Goal: Find specific page/section: Find specific page/section

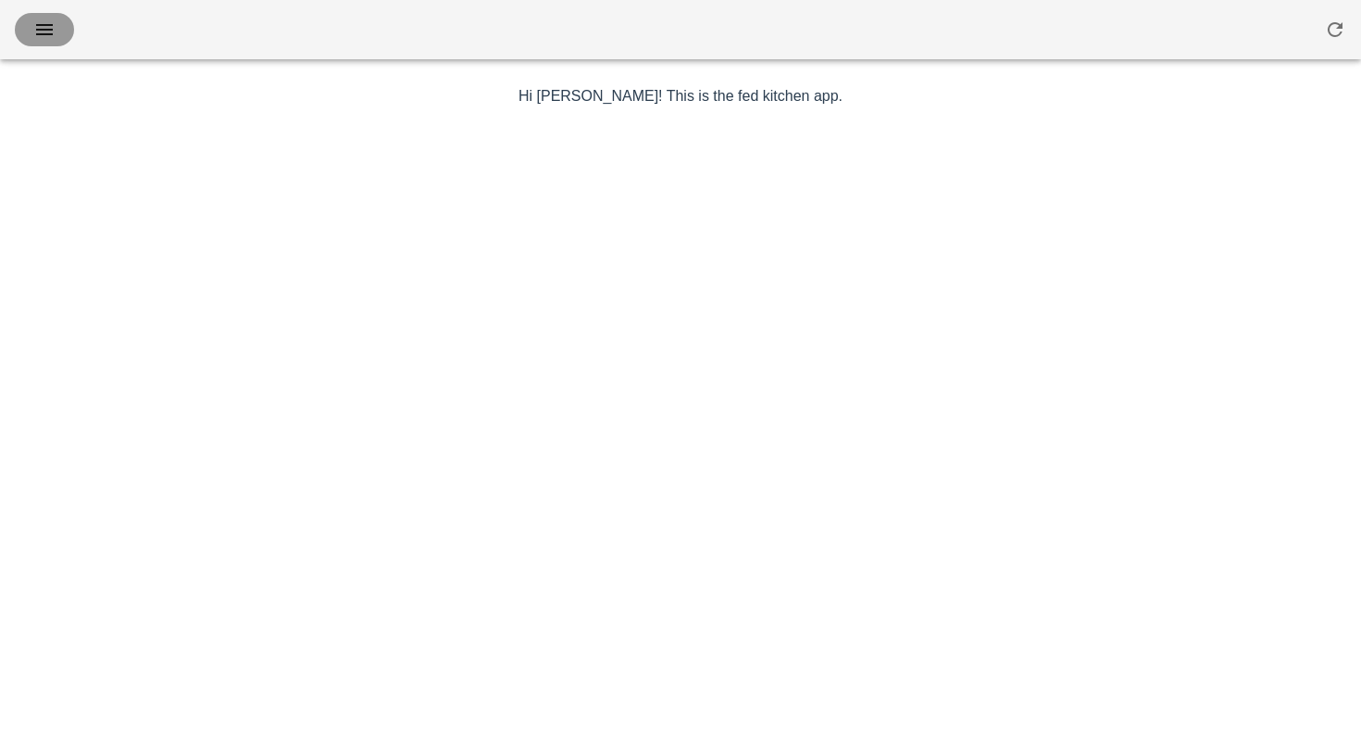
click at [18, 31] on button "button" at bounding box center [44, 29] width 59 height 33
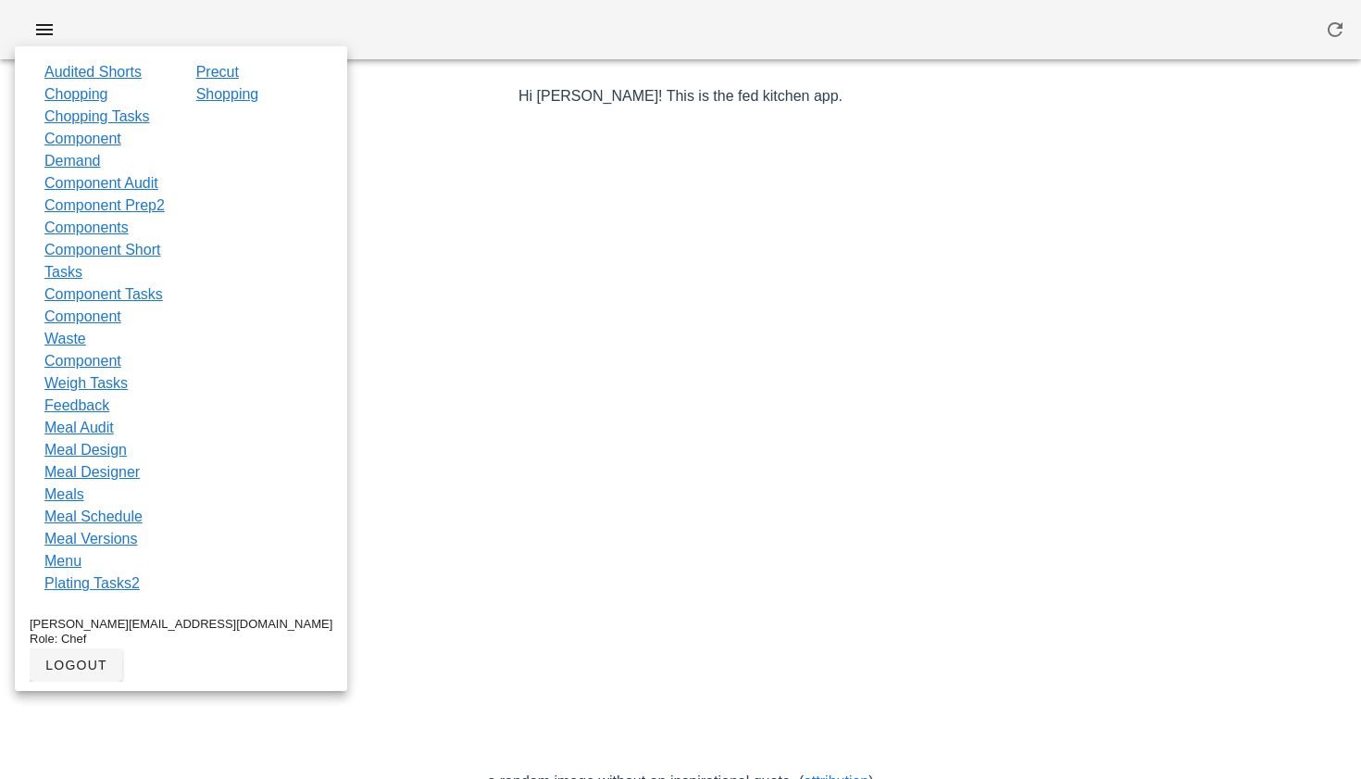
drag, startPoint x: 104, startPoint y: 473, endPoint x: 555, endPoint y: 387, distance: 459.1
click at [104, 417] on link "Feedback" at bounding box center [76, 405] width 65 height 22
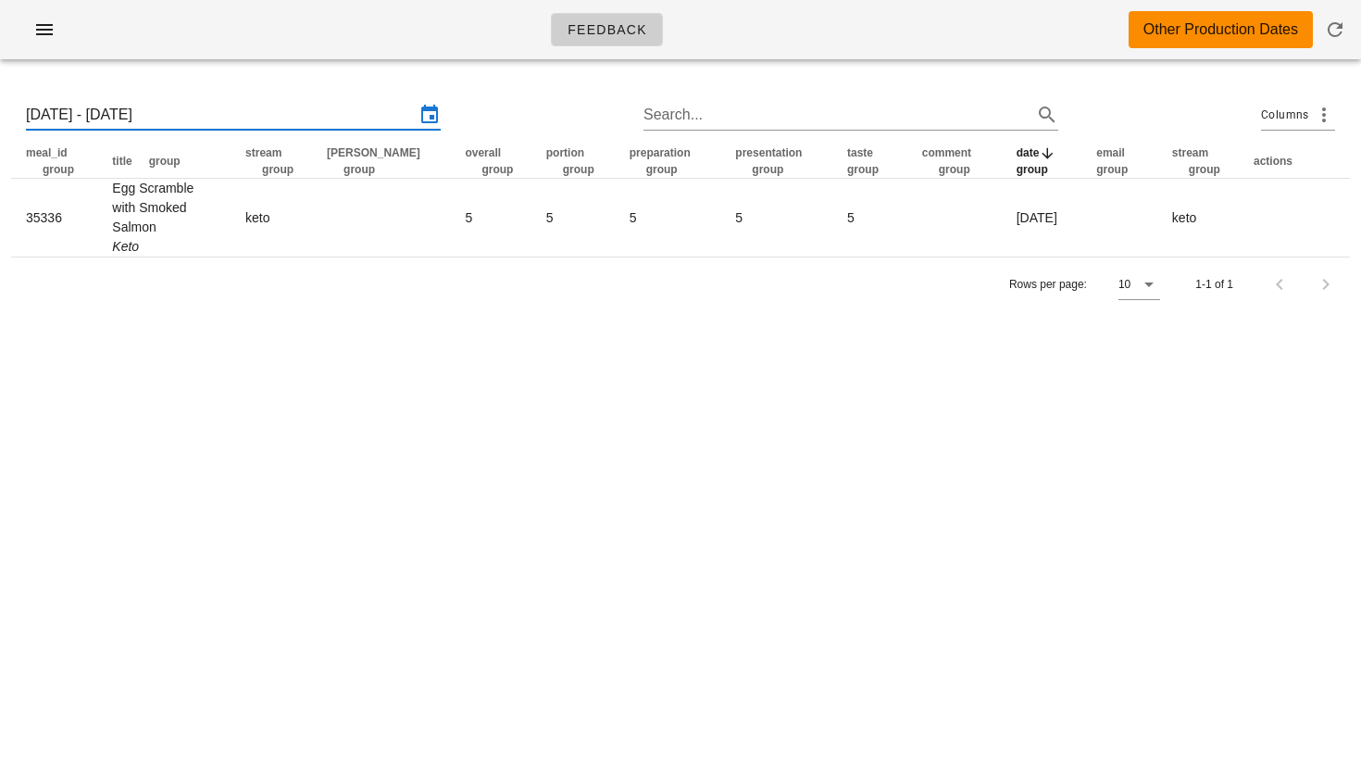
click at [189, 117] on input "[DATE] - [DATE]" at bounding box center [220, 115] width 389 height 30
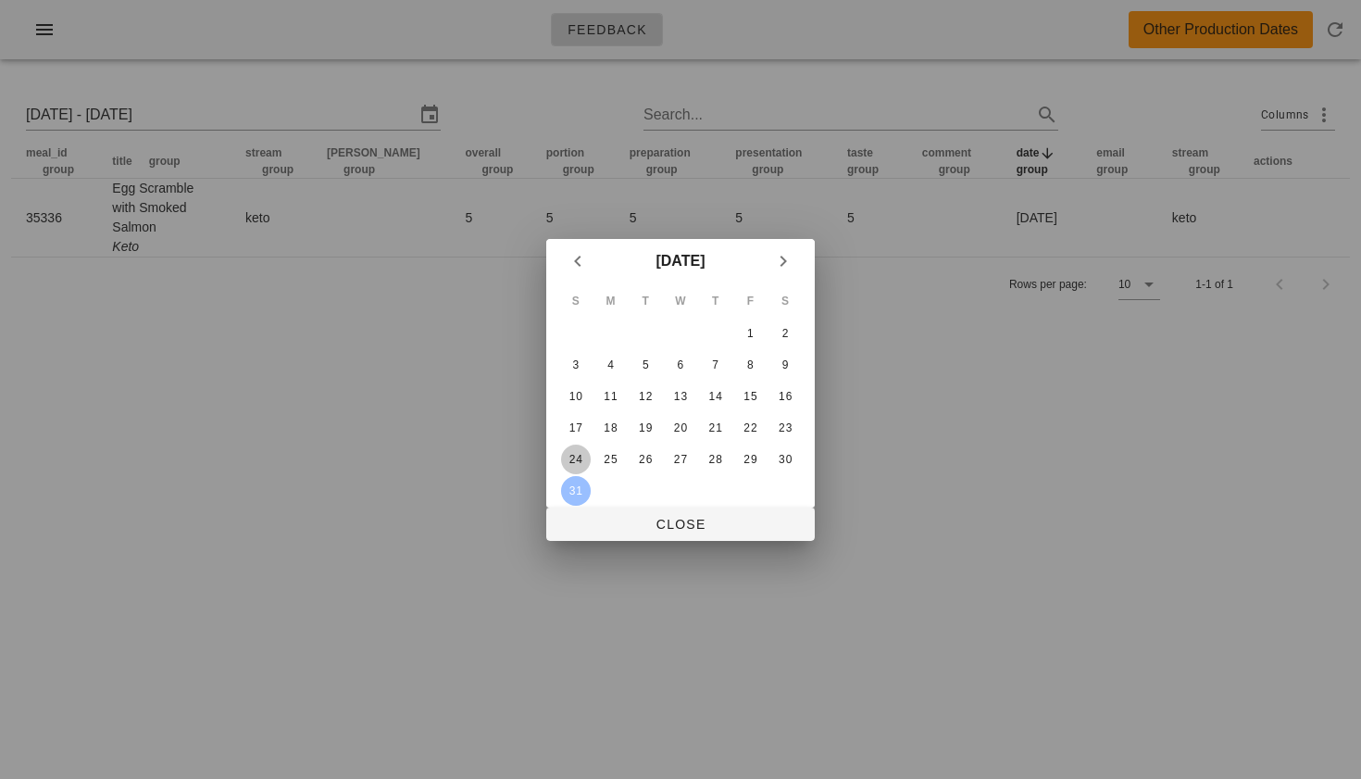
click at [580, 453] on div "24" at bounding box center [576, 459] width 30 height 13
type input "[DATE] - [DATE]"
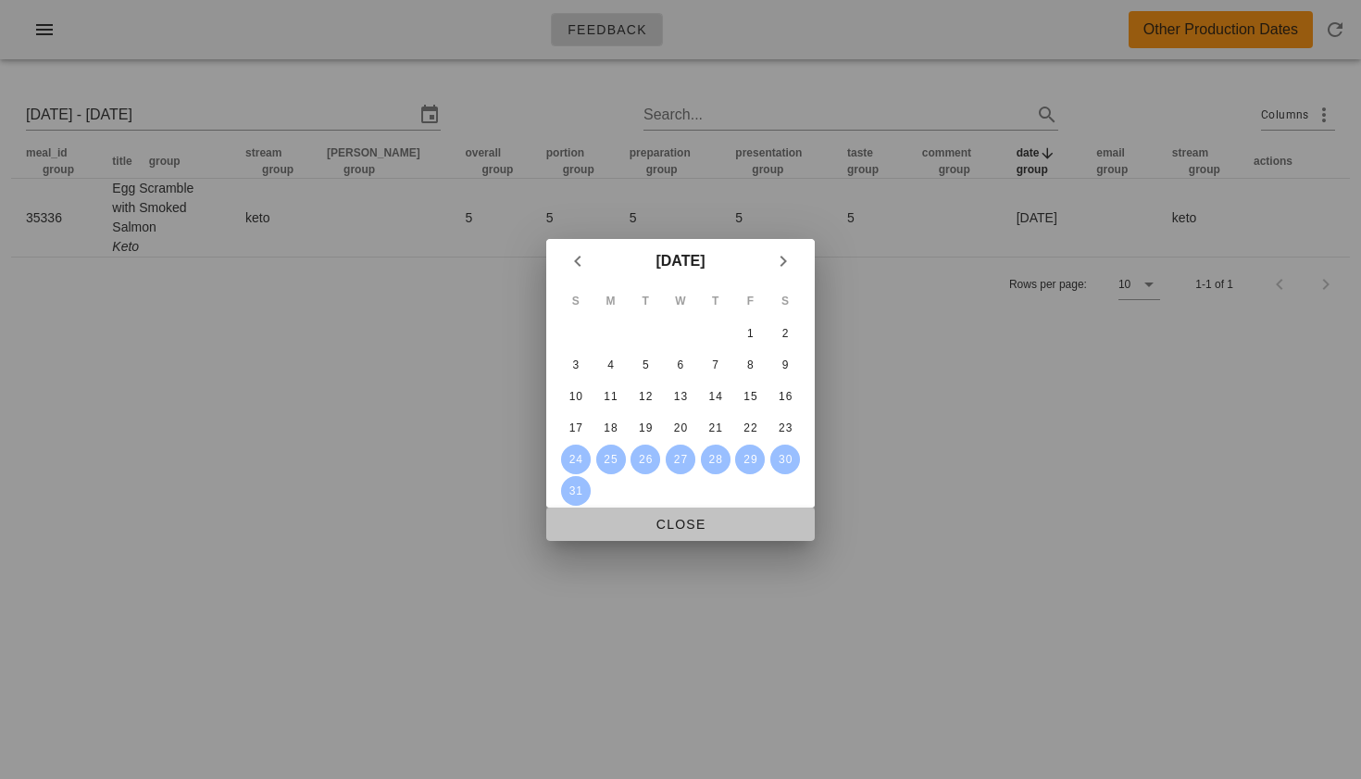
click at [694, 527] on span "Close" at bounding box center [680, 524] width 239 height 15
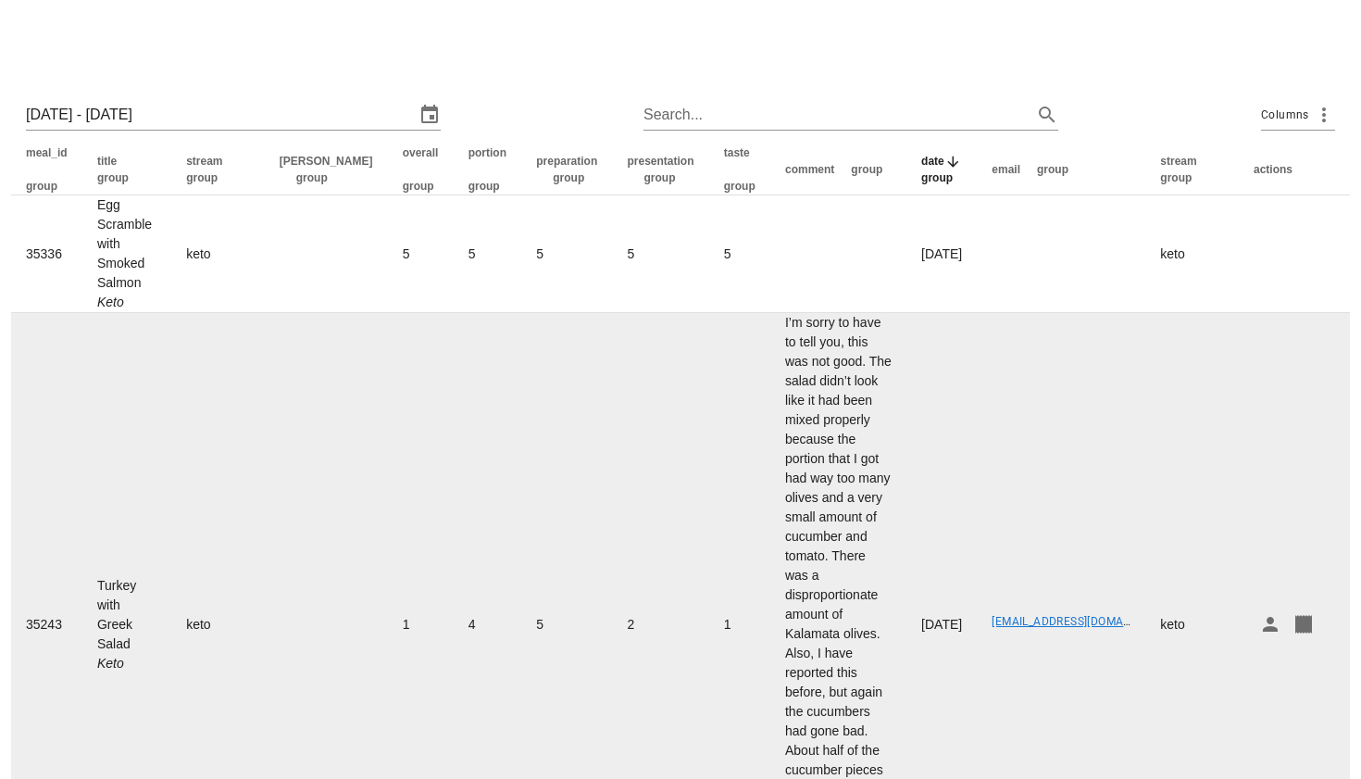
scroll to position [674, 0]
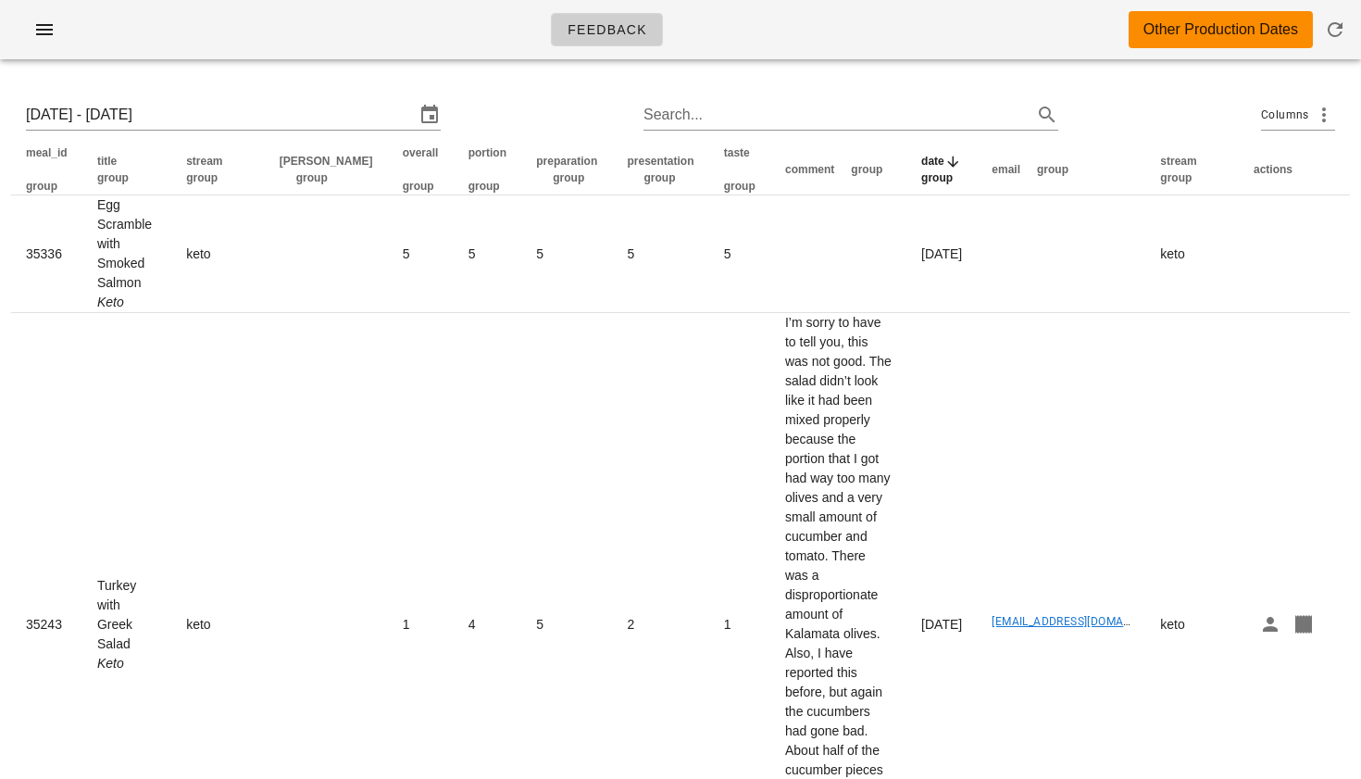
scroll to position [0, 0]
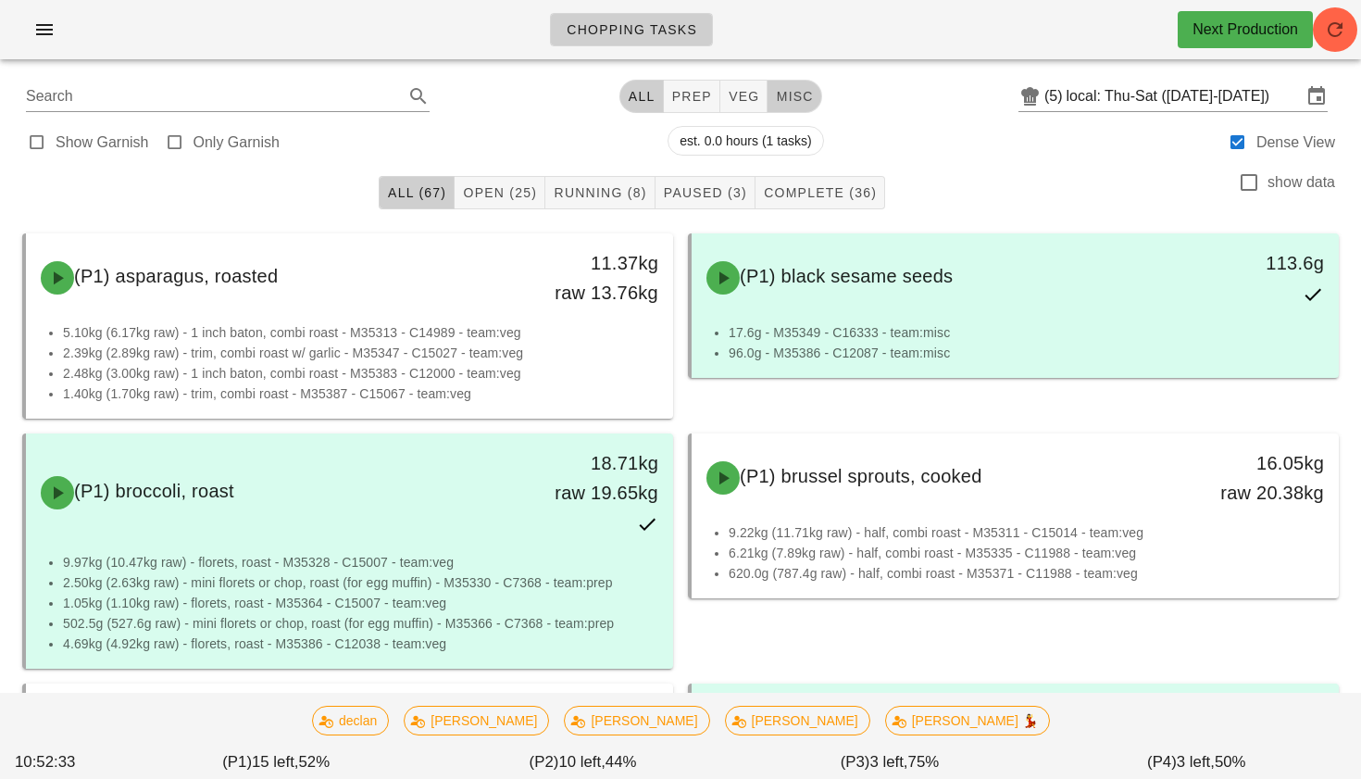
click at [794, 95] on span "misc" at bounding box center [794, 96] width 38 height 15
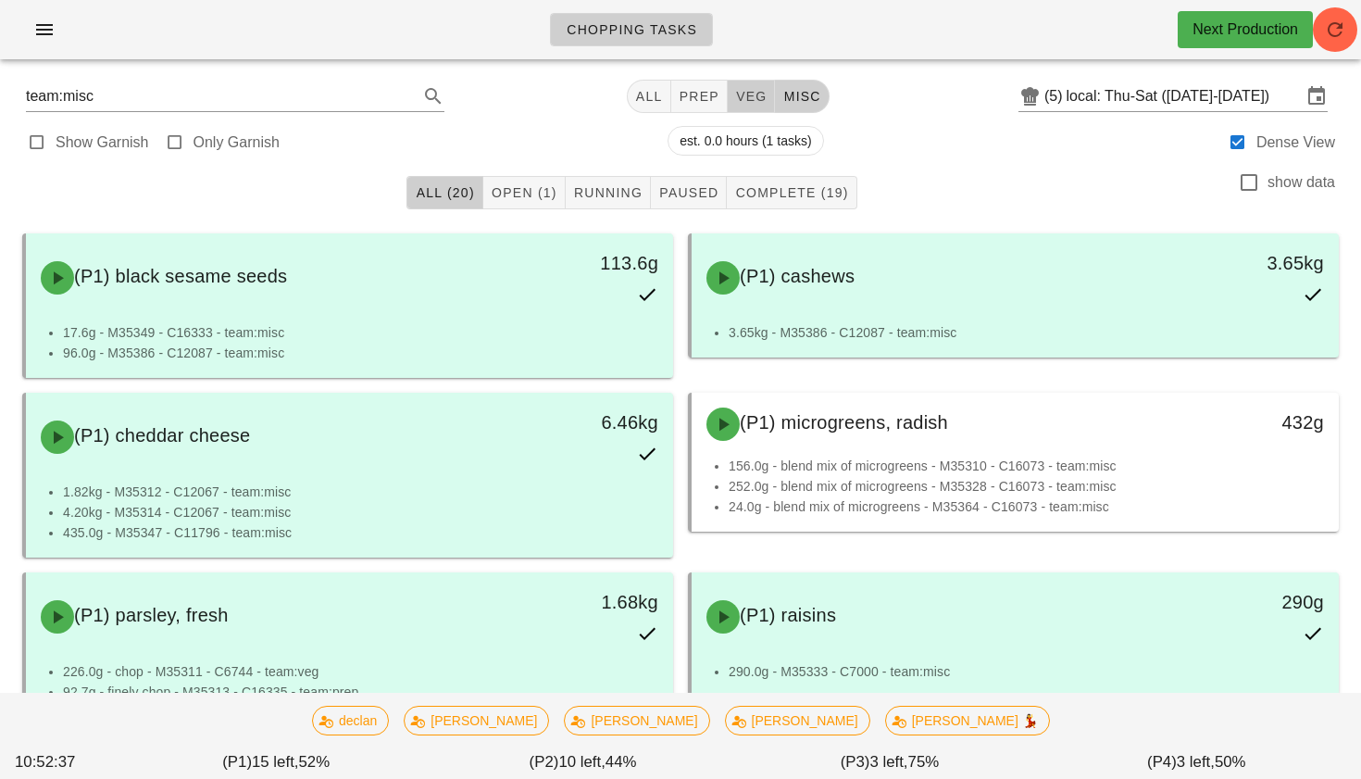
click at [735, 102] on span "veg" at bounding box center [751, 96] width 32 height 15
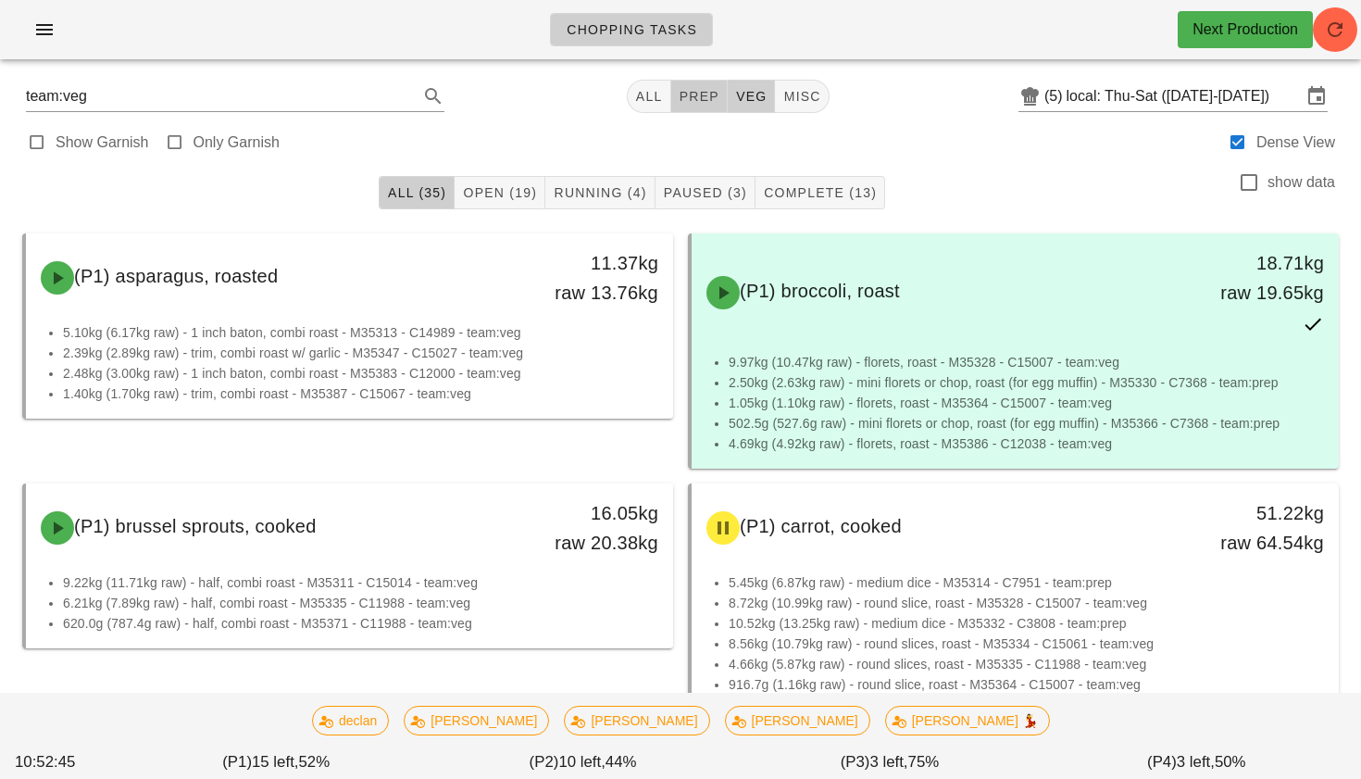
click at [690, 85] on button "prep" at bounding box center [699, 96] width 56 height 33
type input "team:prep"
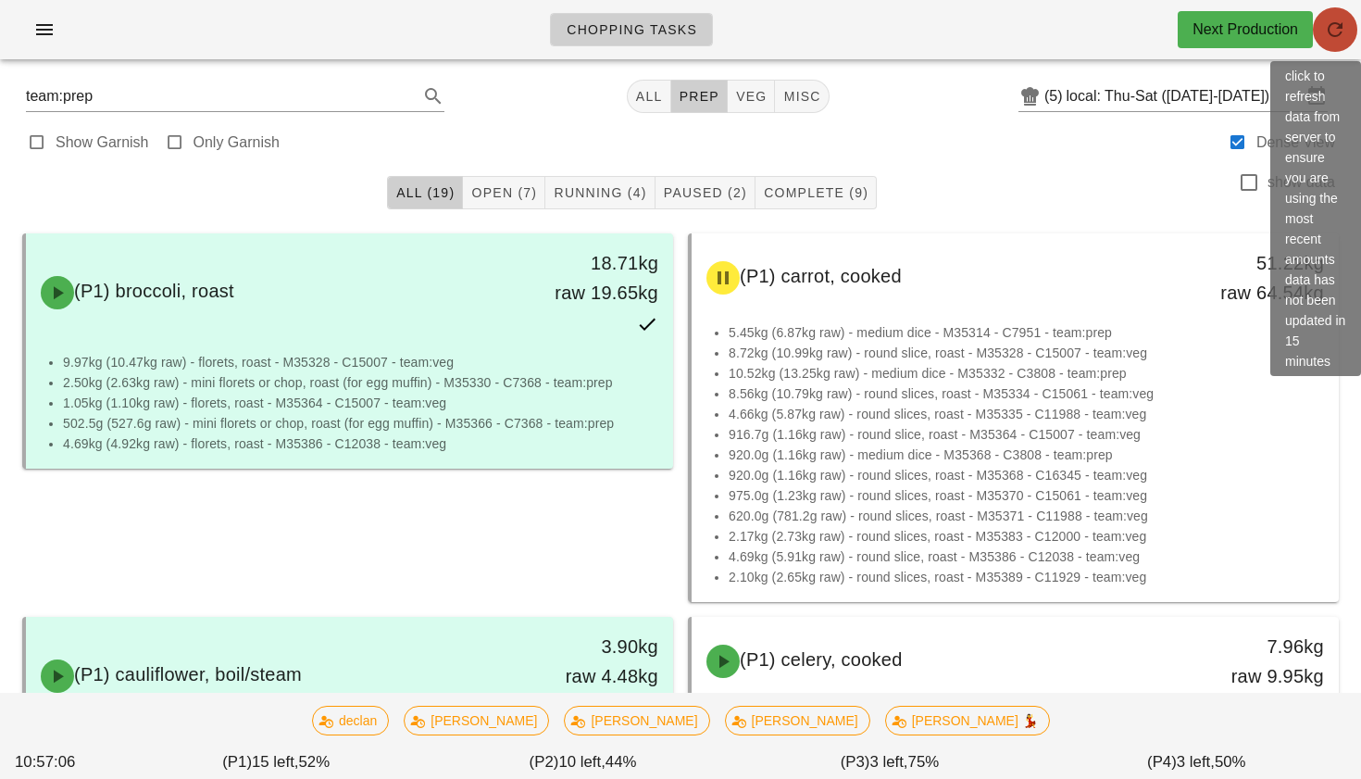
click at [1342, 42] on button "button" at bounding box center [1335, 29] width 44 height 44
